Goal: Transaction & Acquisition: Purchase product/service

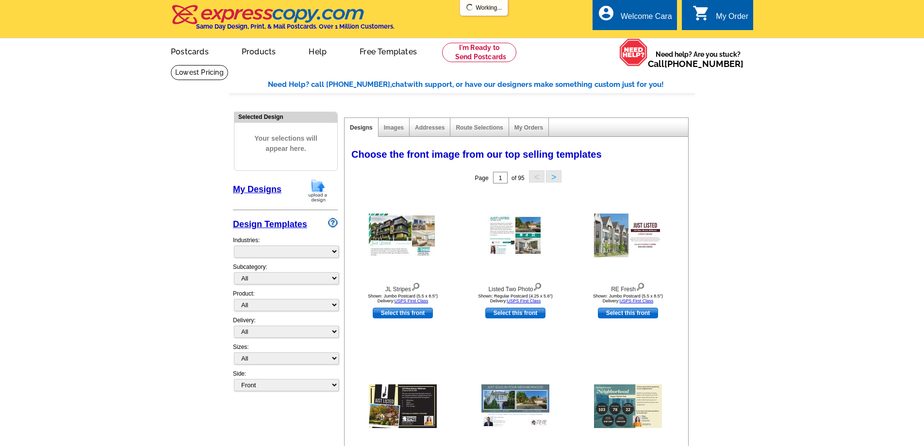
select select "785"
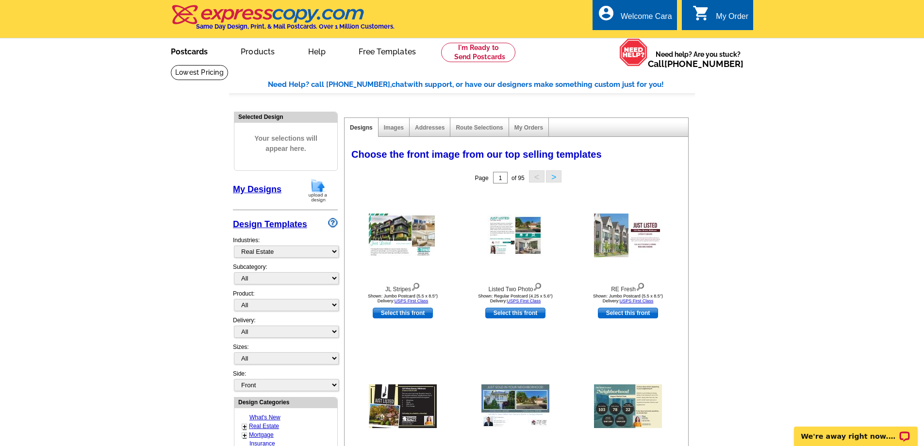
click at [197, 51] on link "Postcards" at bounding box center [189, 50] width 68 height 23
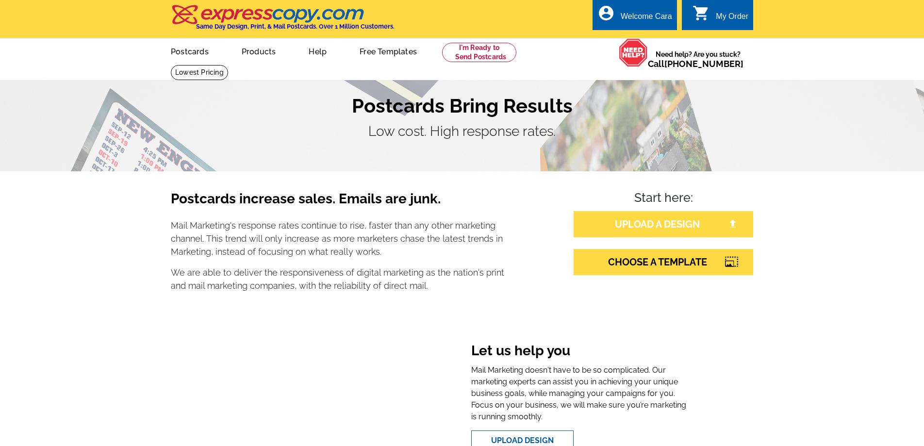
click at [654, 224] on link "UPLOAD A DESIGN" at bounding box center [664, 224] width 180 height 26
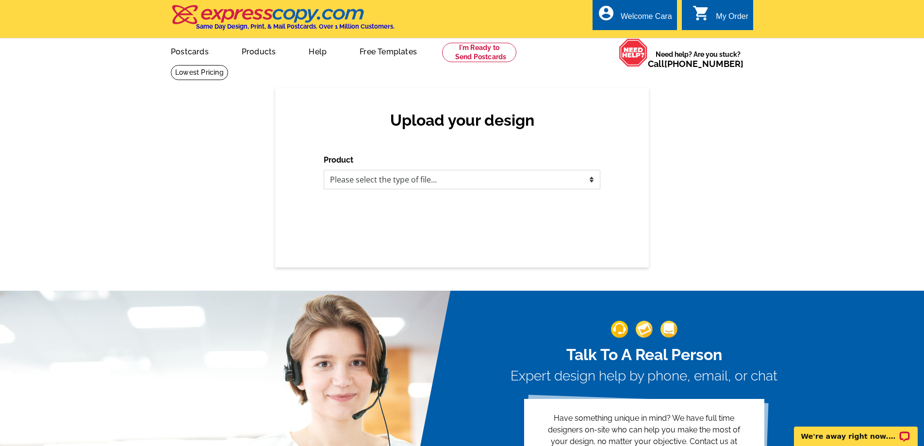
click at [539, 183] on select "Please select the type of file... Postcards Business Cards Letters and flyers G…" at bounding box center [462, 179] width 277 height 19
select select "1"
click at [324, 170] on select "Please select the type of file... Postcards Business Cards Letters and flyers G…" at bounding box center [462, 179] width 277 height 19
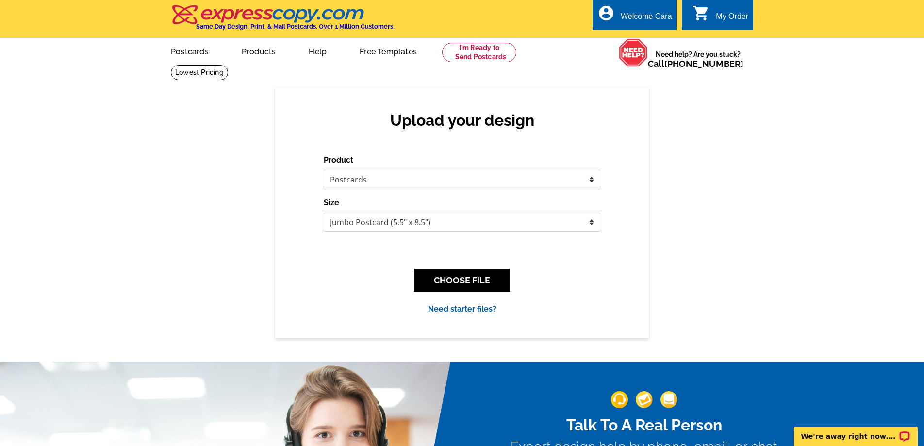
click at [551, 219] on select "Jumbo Postcard (5.5" x 8.5") Regular Postcard (4.25" x 5.6") Panoramic Postcard…" at bounding box center [462, 222] width 277 height 19
select select "1"
click at [324, 213] on select "Jumbo Postcard (5.5" x 8.5") Regular Postcard (4.25" x 5.6") Panoramic Postcard…" at bounding box center [462, 222] width 277 height 19
click at [491, 286] on button "CHOOSE FILE" at bounding box center [462, 280] width 96 height 23
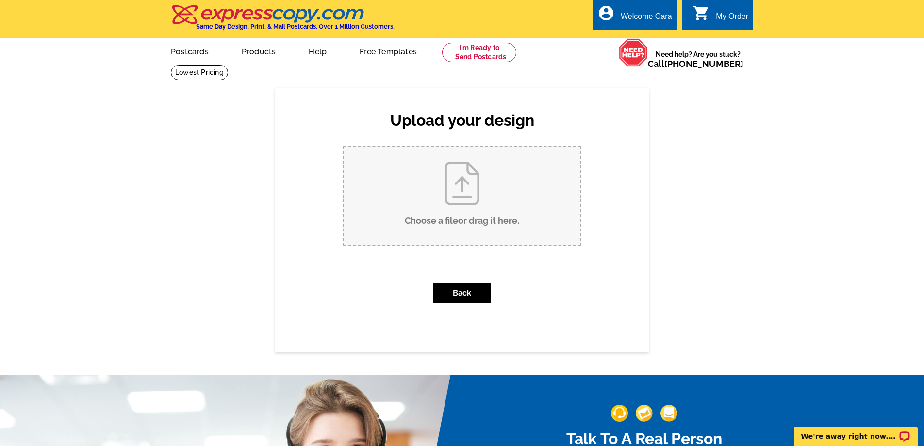
click at [669, 180] on div "Upload your design Product Please select the type of file... Postcards Business…" at bounding box center [462, 219] width 924 height 263
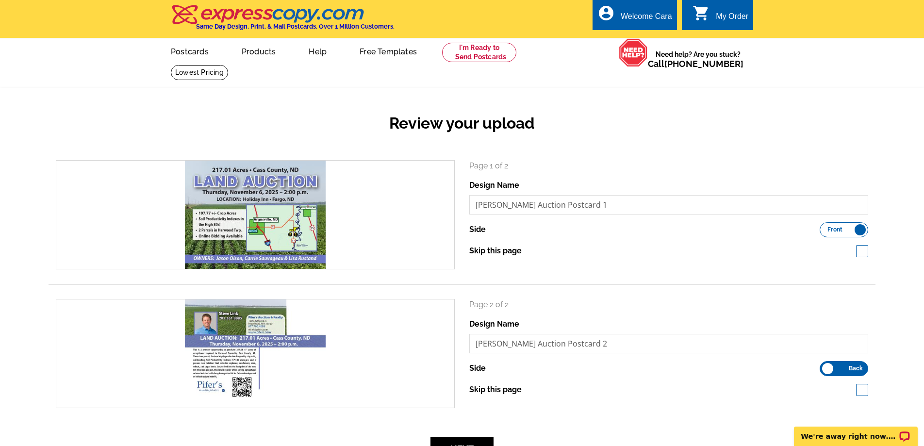
scroll to position [33, 0]
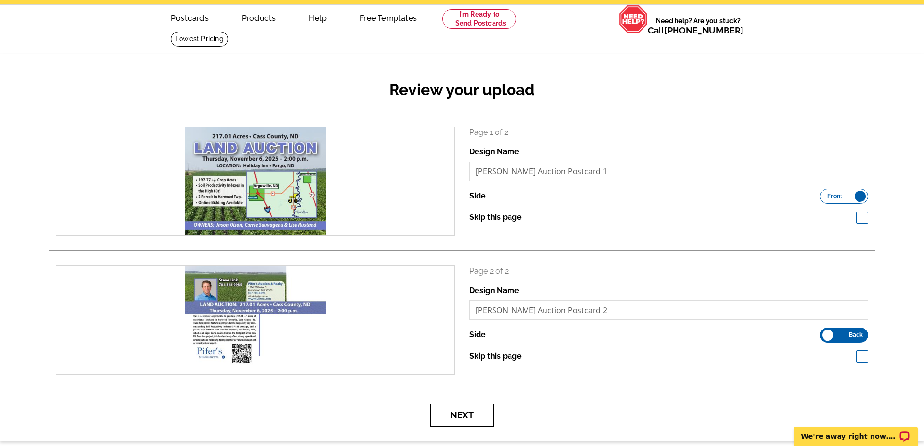
click at [480, 411] on button "Next" at bounding box center [461, 415] width 63 height 23
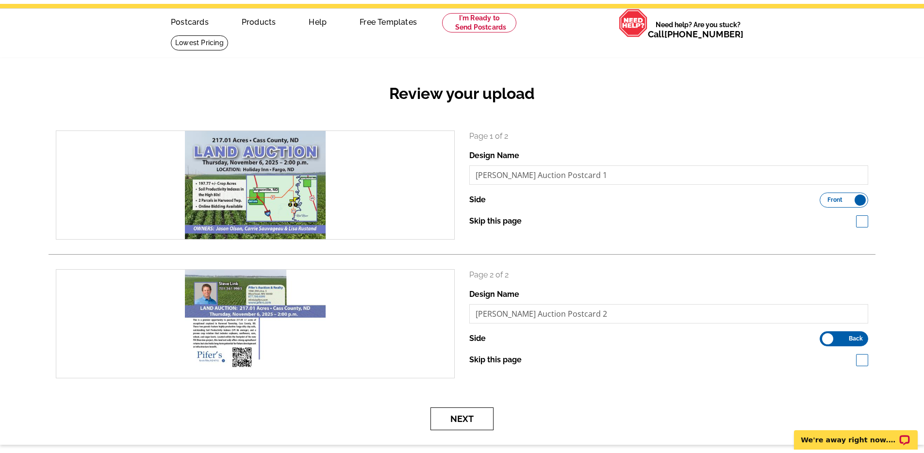
scroll to position [0, 0]
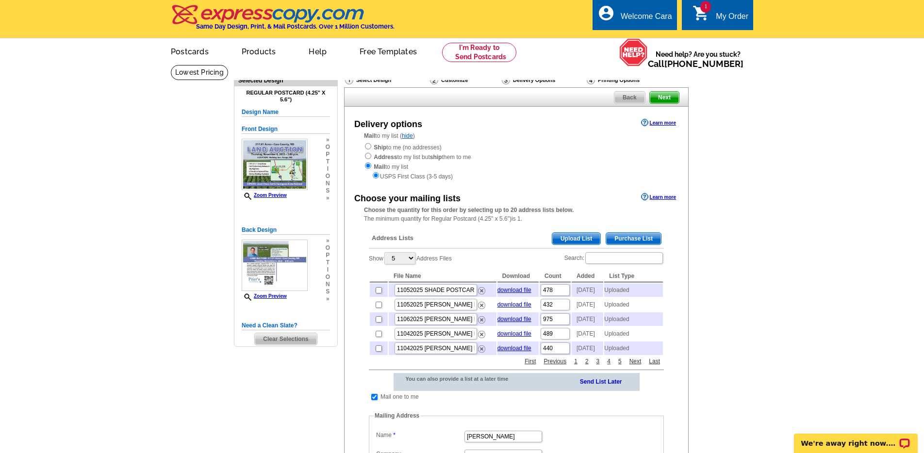
click at [586, 235] on span "Upload List" at bounding box center [576, 239] width 48 height 12
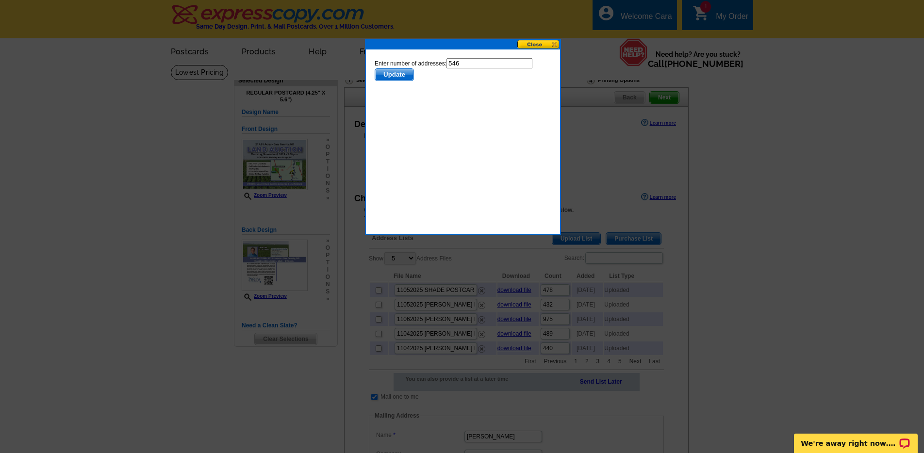
click at [483, 63] on input "546" at bounding box center [489, 63] width 86 height 10
type input "545"
click at [383, 74] on span "Update" at bounding box center [394, 75] width 38 height 12
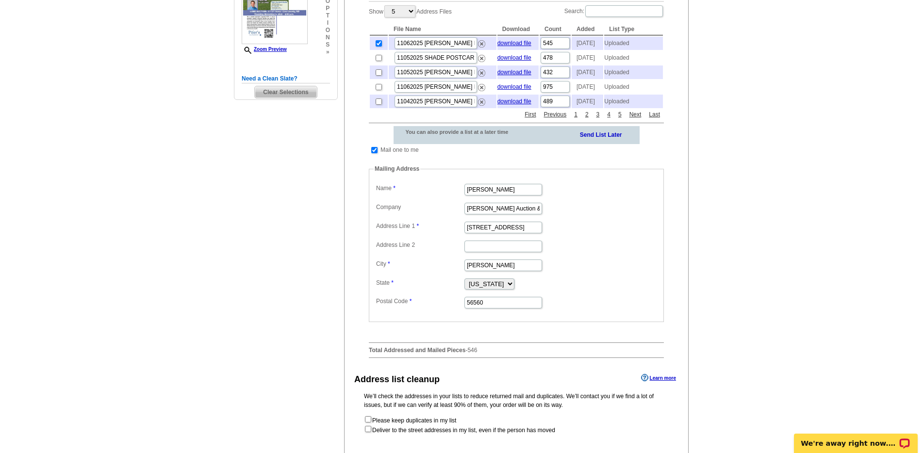
scroll to position [293, 0]
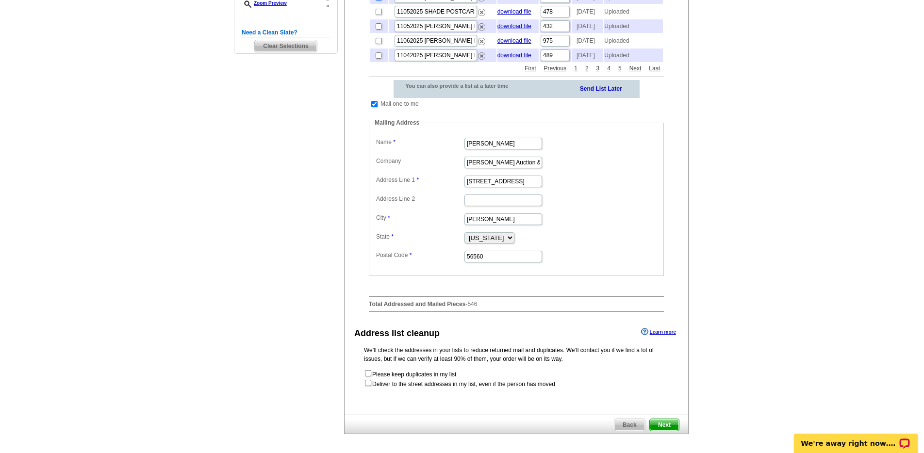
click at [668, 431] on span "Next" at bounding box center [664, 425] width 29 height 12
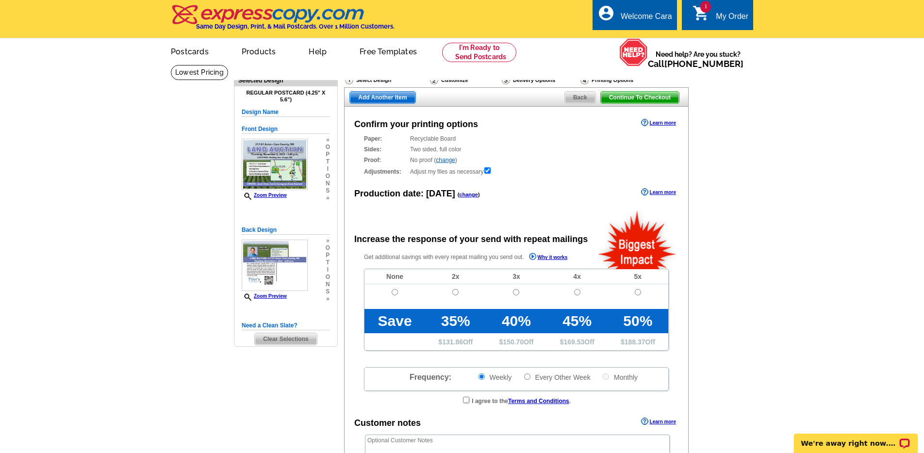
radio input "false"
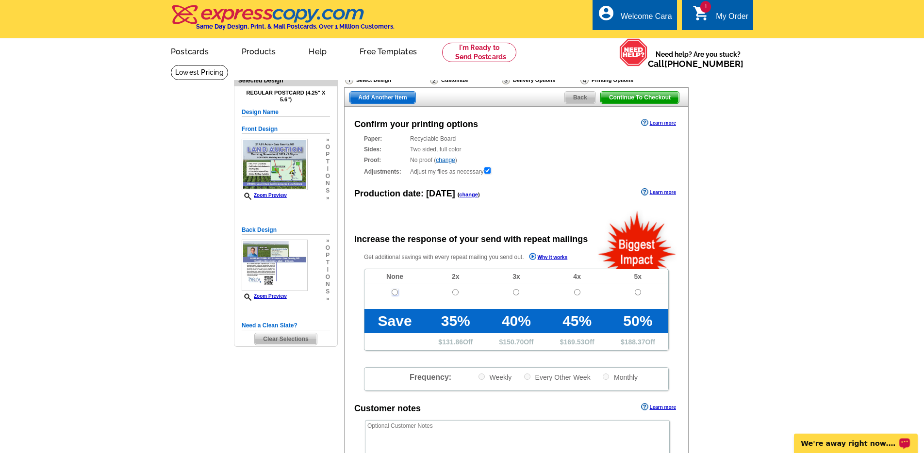
click at [394, 292] on input "radio" at bounding box center [395, 292] width 6 height 6
radio input "true"
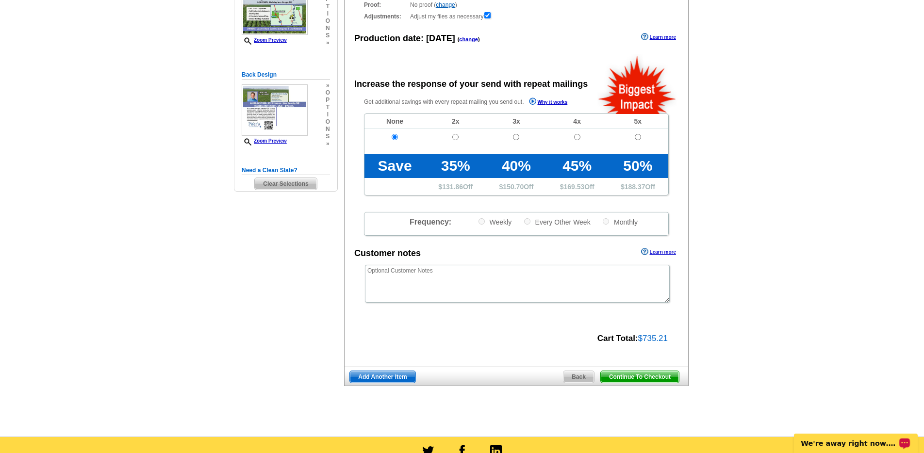
scroll to position [178, 0]
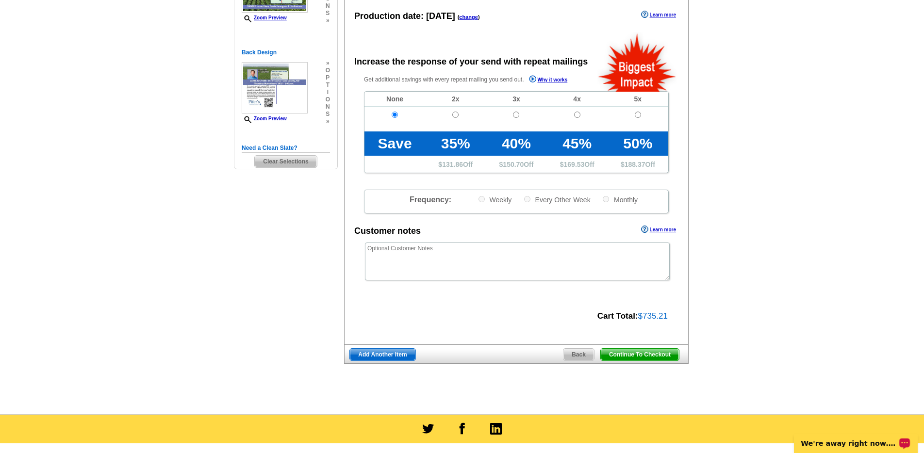
click at [662, 357] on span "Continue To Checkout" at bounding box center [640, 355] width 78 height 12
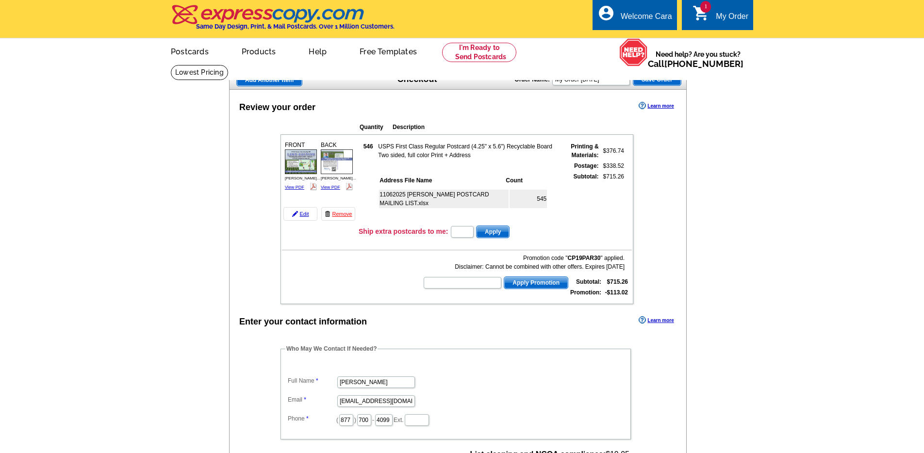
click at [294, 399] on label "Email" at bounding box center [312, 399] width 49 height 9
click at [337, 399] on input "[EMAIL_ADDRESS][DOMAIN_NAME]" at bounding box center [376, 401] width 78 height 12
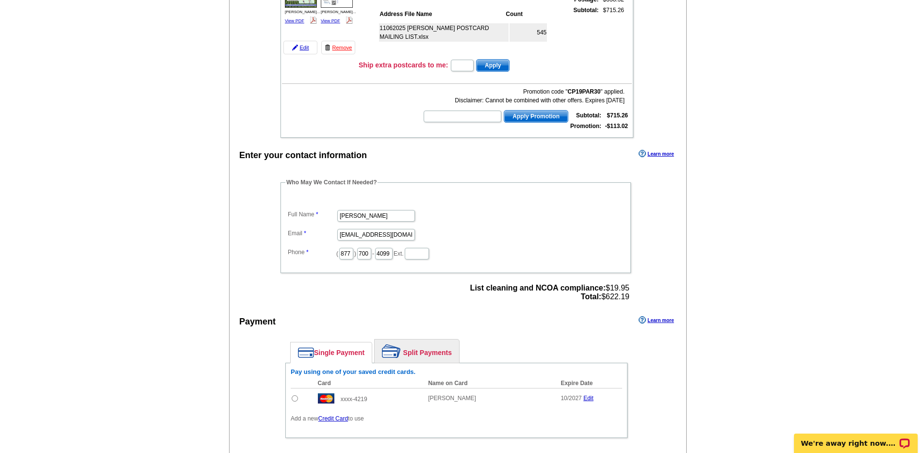
click at [295, 398] on input "radio" at bounding box center [295, 398] width 6 height 6
radio input "true"
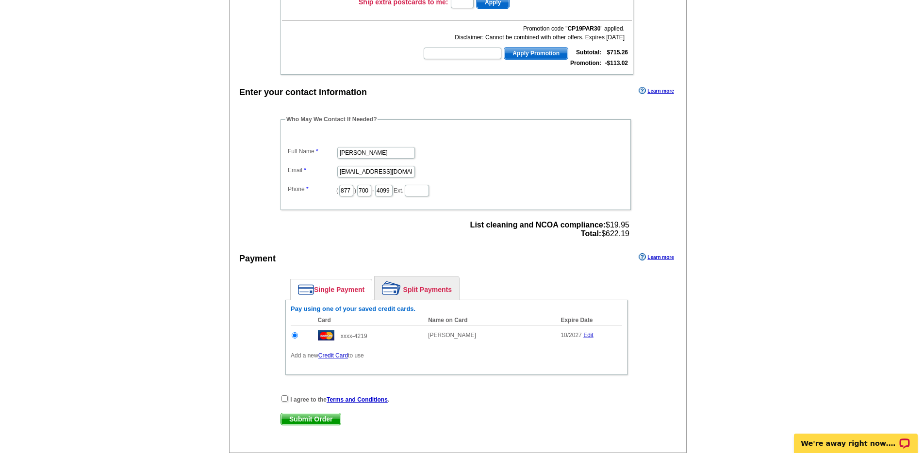
scroll to position [286, 0]
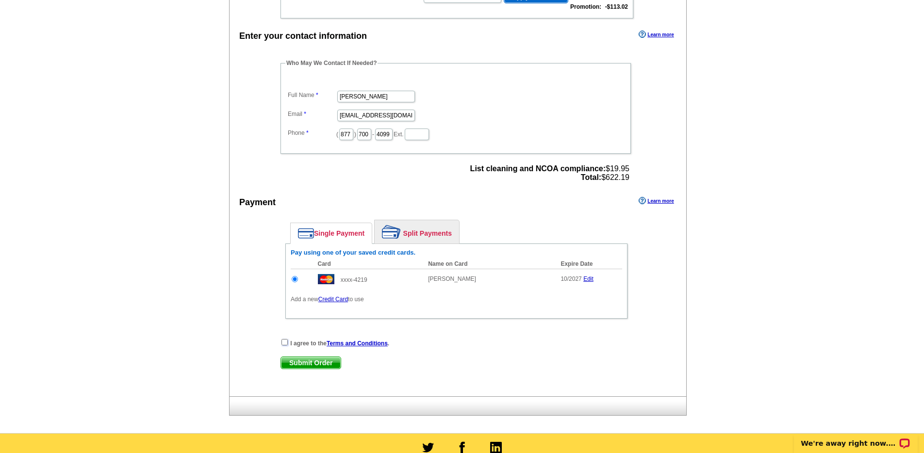
click at [283, 341] on input "checkbox" at bounding box center [284, 342] width 6 height 6
checkbox input "true"
click at [300, 363] on span "Submit Order" at bounding box center [311, 363] width 60 height 12
